Goal: Transaction & Acquisition: Purchase product/service

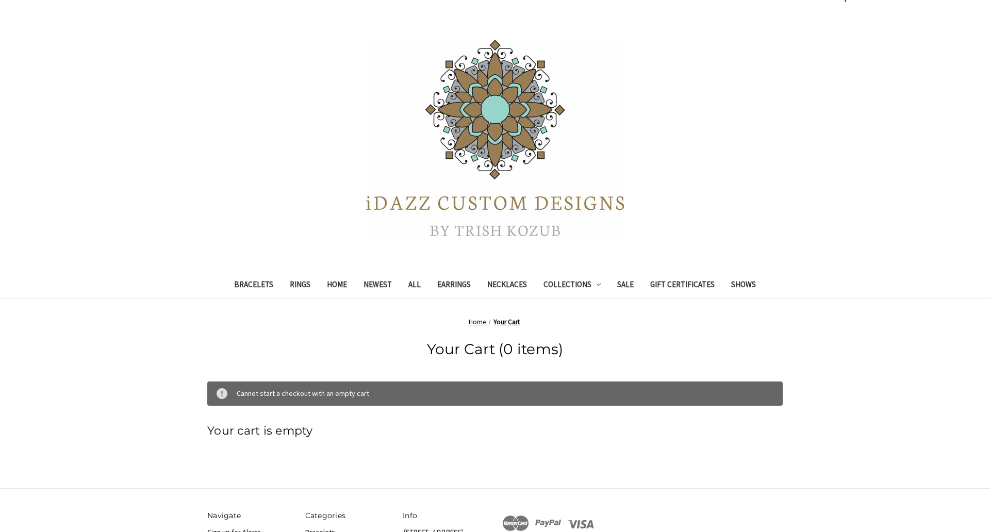
scroll to position [20, 0]
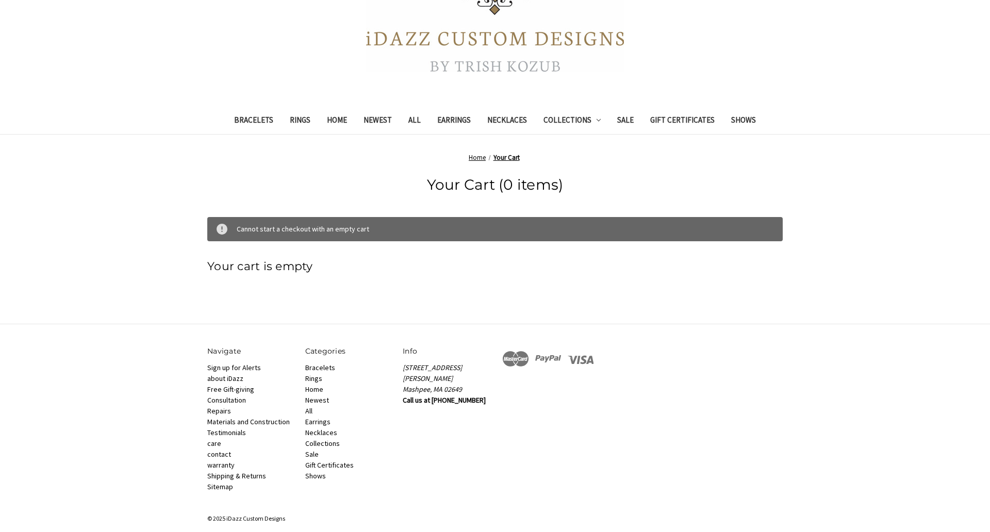
scroll to position [197, 0]
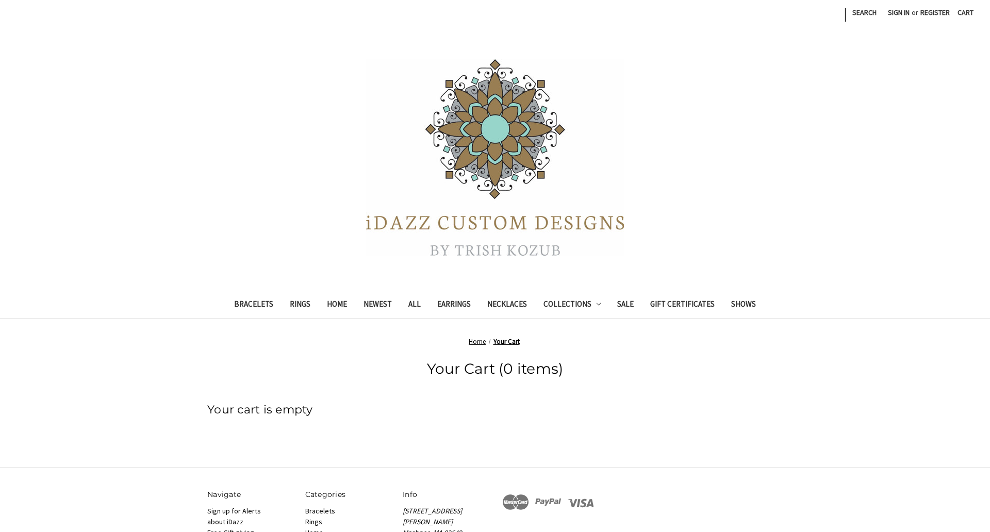
scroll to position [156, 0]
